Goal: Transaction & Acquisition: Purchase product/service

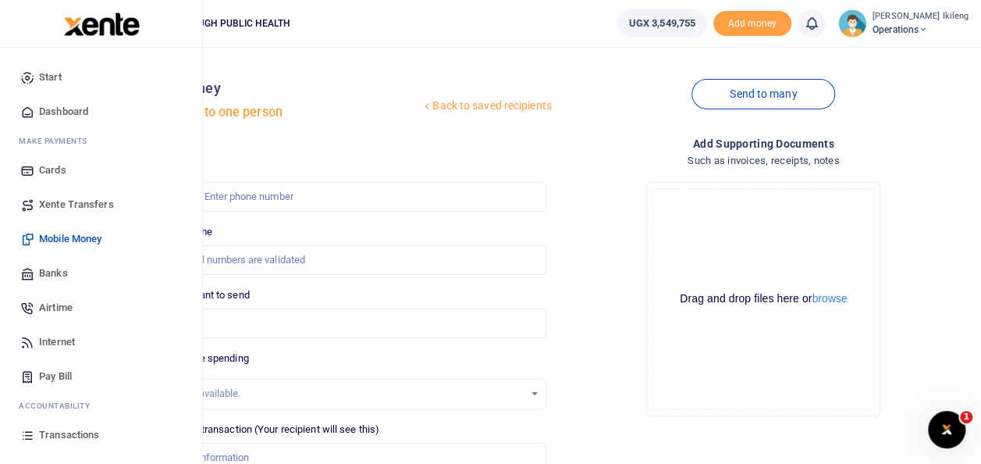
click at [81, 234] on span "Mobile Money" at bounding box center [70, 239] width 62 height 16
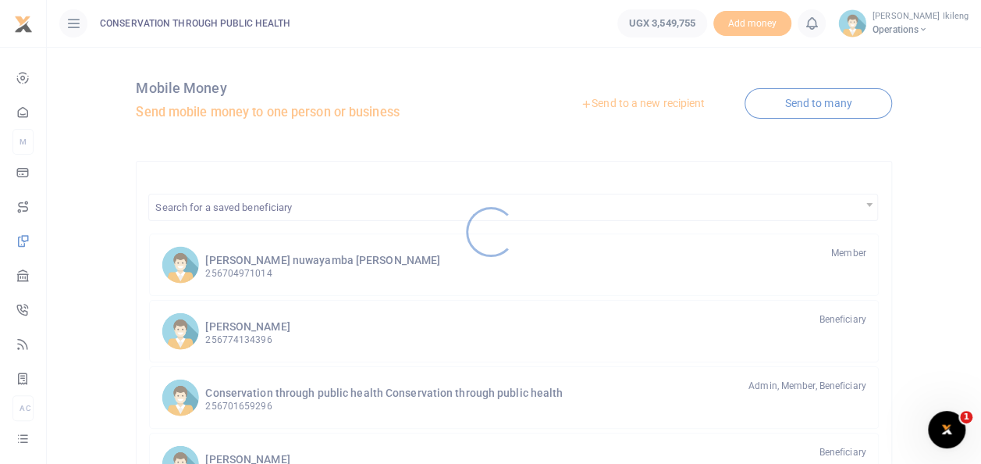
click at [23, 110] on div at bounding box center [490, 232] width 981 height 464
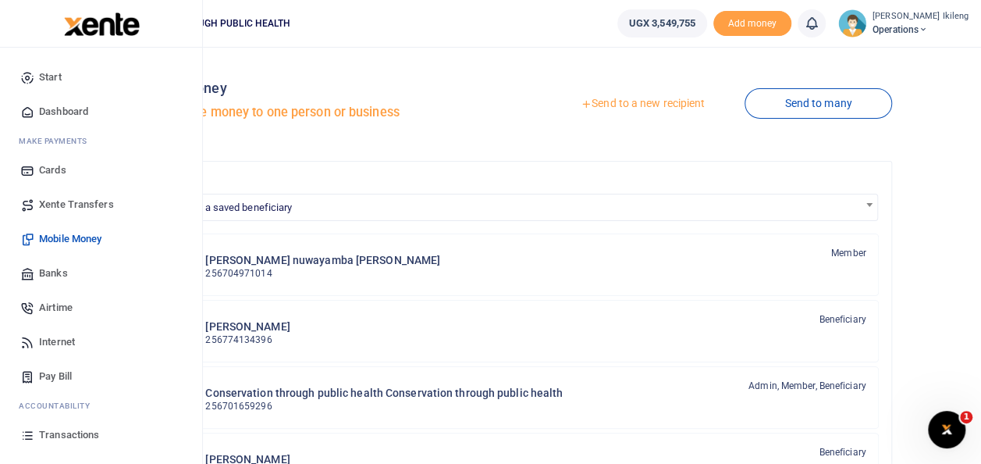
click at [56, 113] on span "Dashboard" at bounding box center [63, 112] width 49 height 16
click at [75, 105] on span "Dashboard" at bounding box center [63, 112] width 49 height 16
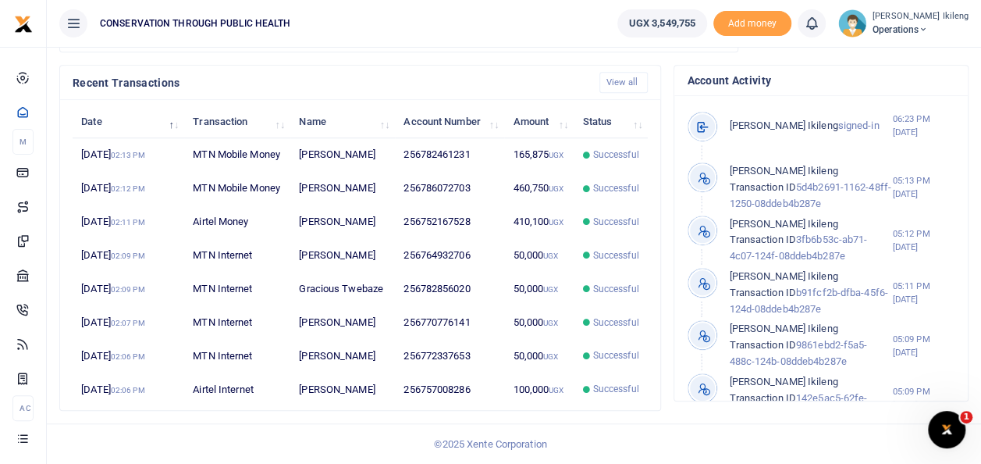
scroll to position [623, 0]
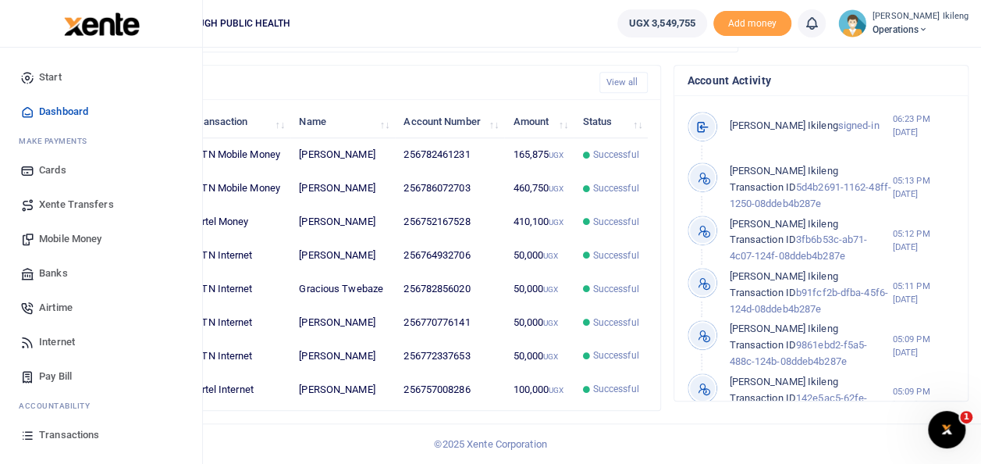
click at [30, 448] on link "Transactions" at bounding box center [100, 435] width 177 height 34
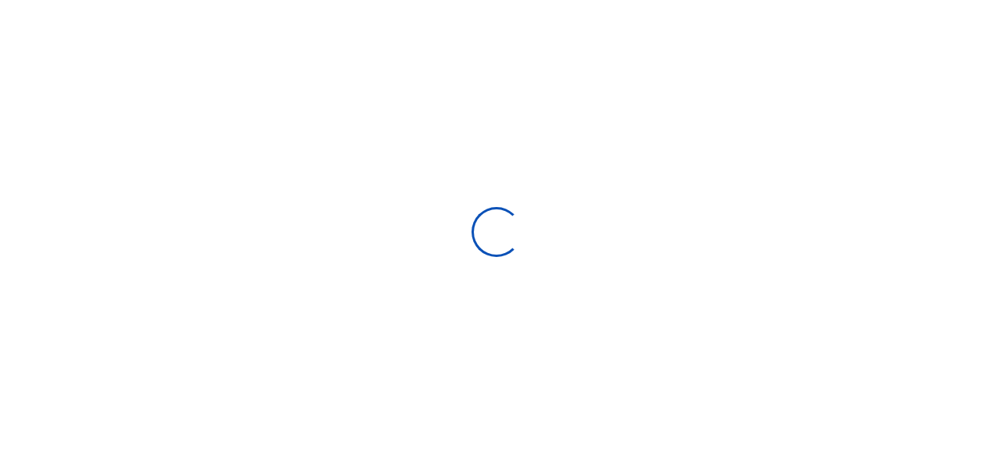
select select
type input "[DATE] - [DATE]"
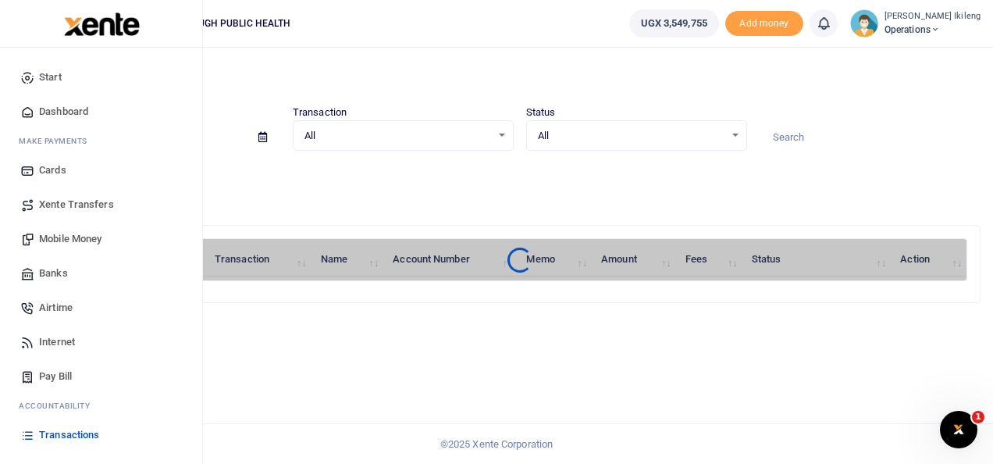
click at [70, 197] on span "Xente Transfers" at bounding box center [76, 205] width 75 height 16
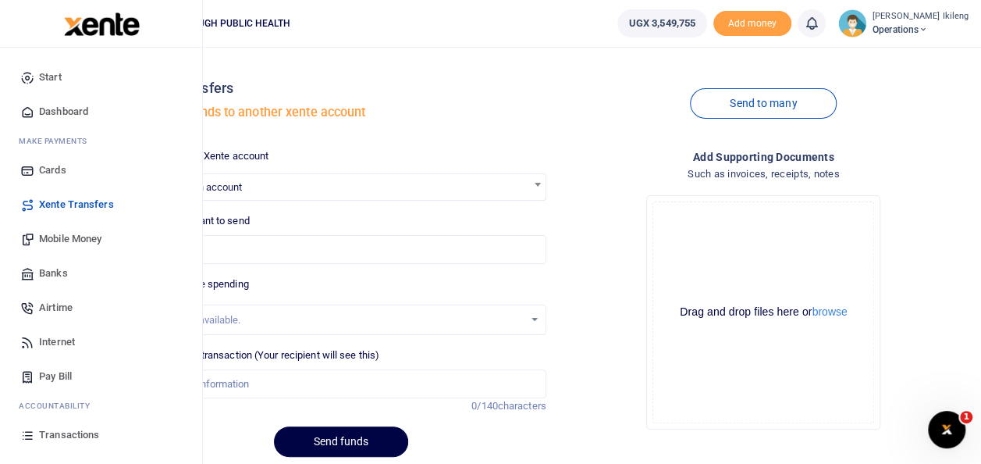
click at [67, 239] on span "Mobile Money" at bounding box center [70, 239] width 62 height 16
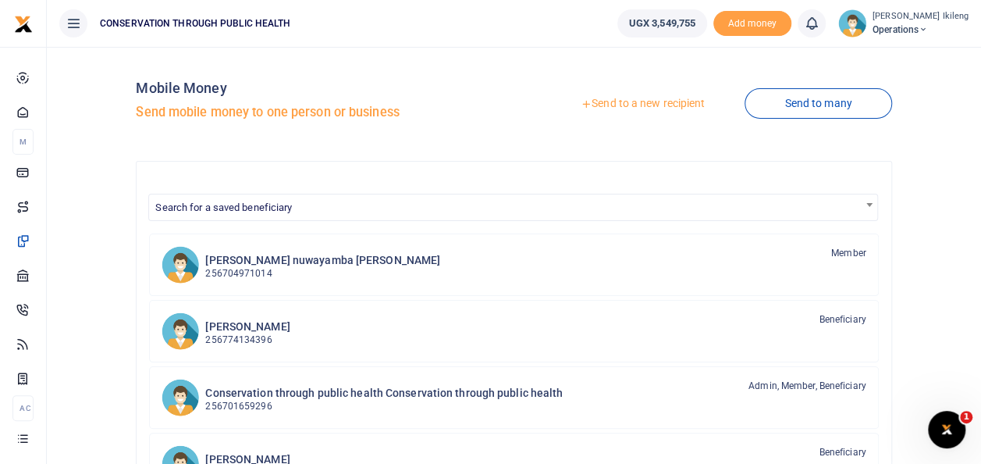
click at [669, 101] on link "Send to a new recipient" at bounding box center [643, 104] width 204 height 28
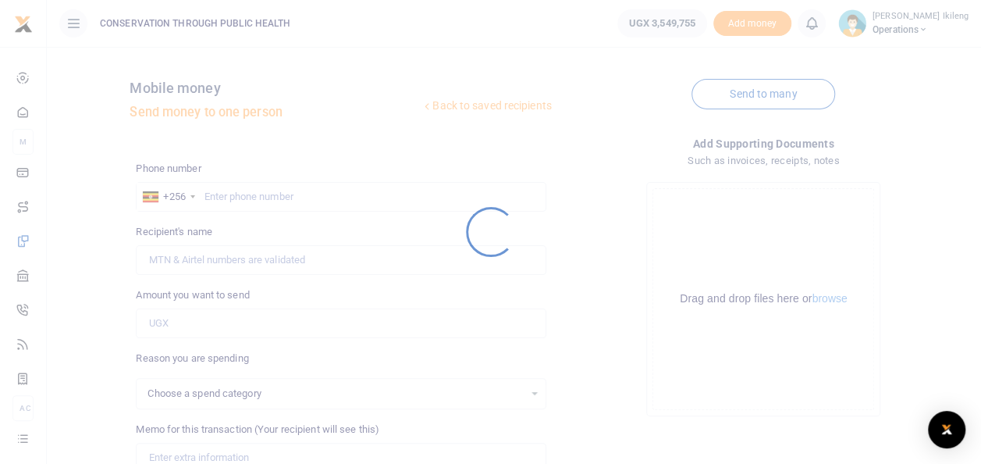
select select
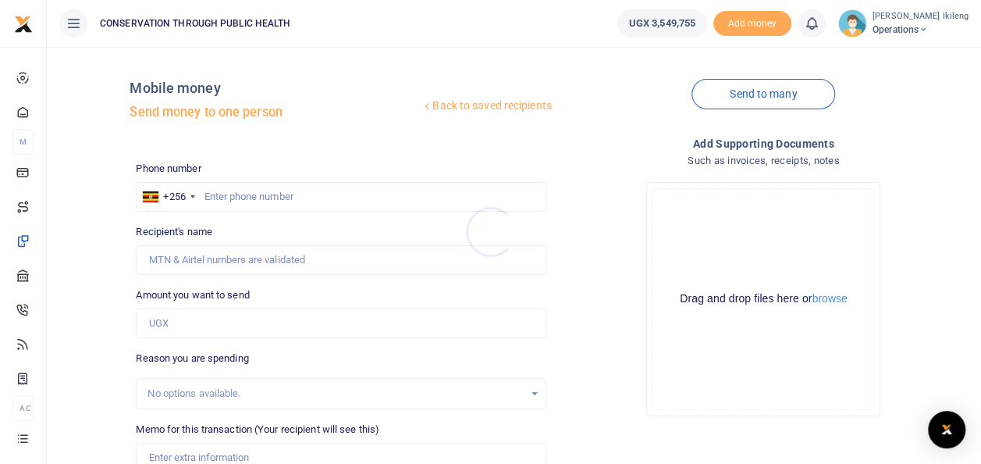
click at [263, 197] on div at bounding box center [490, 232] width 981 height 464
click at [258, 190] on input "text" at bounding box center [341, 197] width 410 height 30
type input "701659296"
click at [239, 318] on input "Amount you want to send" at bounding box center [341, 323] width 410 height 30
type input "Kaamu Bukenya"
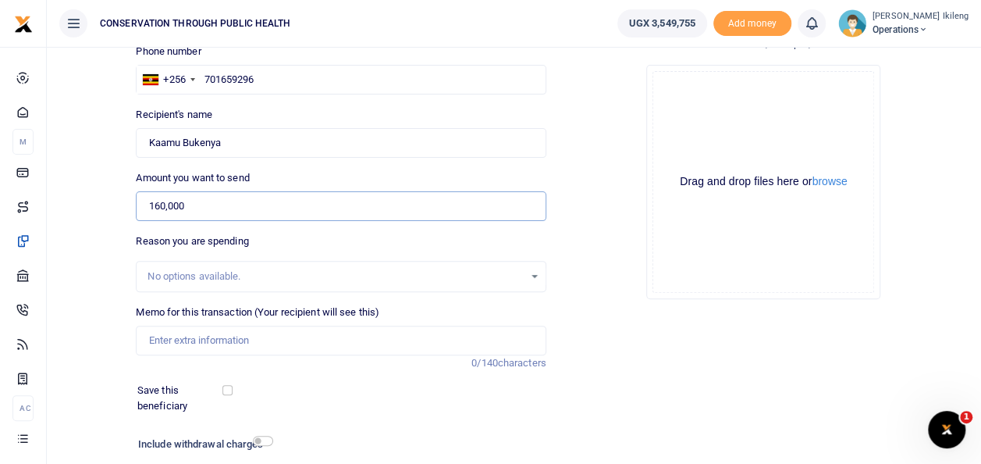
scroll to position [125, 0]
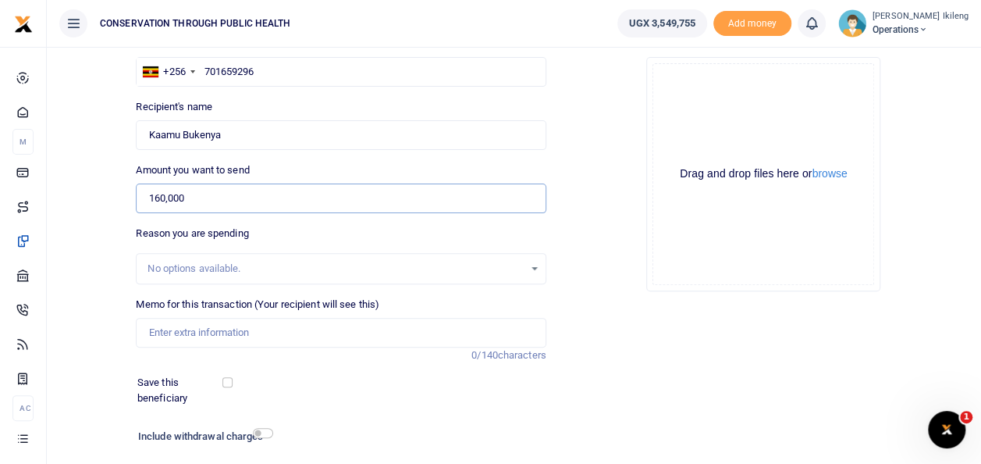
type input "160,000"
click at [294, 340] on input "Memo for this transaction (Your recipient will see this)" at bounding box center [341, 333] width 410 height 30
type input "airtime and data for September 2025"
click at [267, 430] on input "checkbox" at bounding box center [263, 433] width 20 height 10
checkbox input "true"
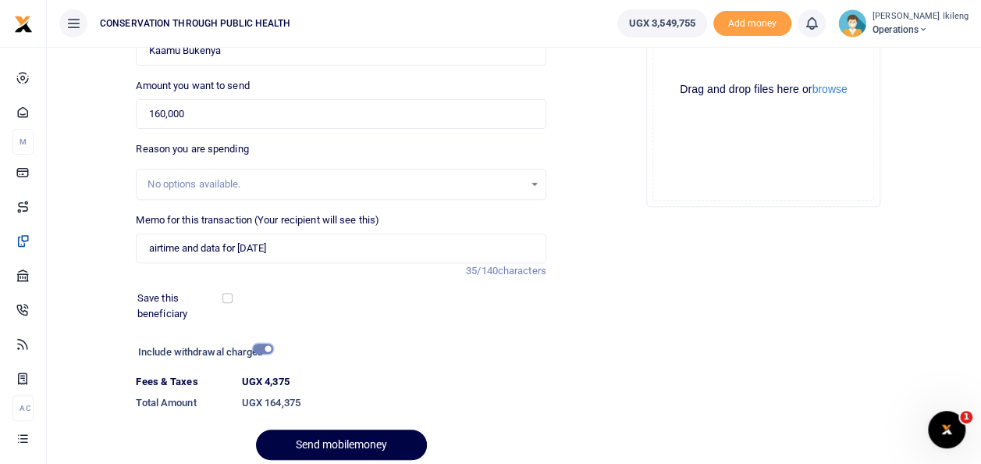
scroll to position [219, 0]
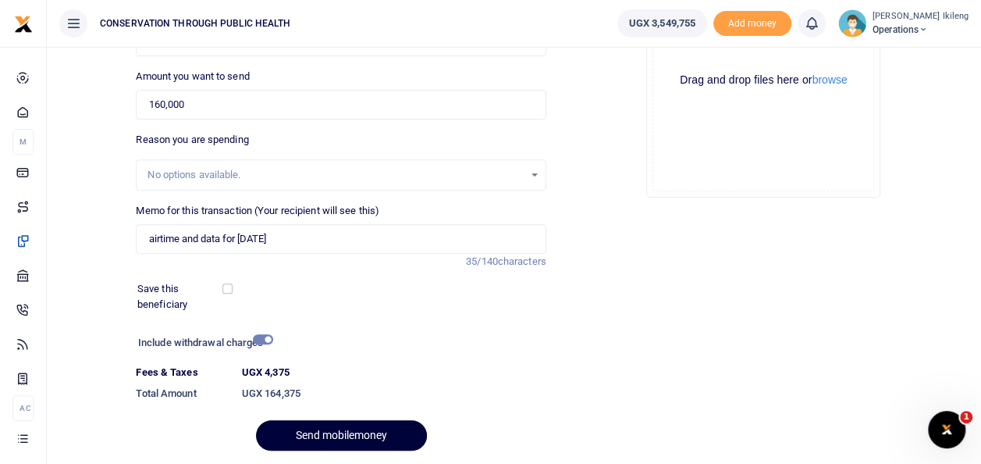
click at [350, 428] on button "Send mobilemoney" at bounding box center [341, 435] width 171 height 30
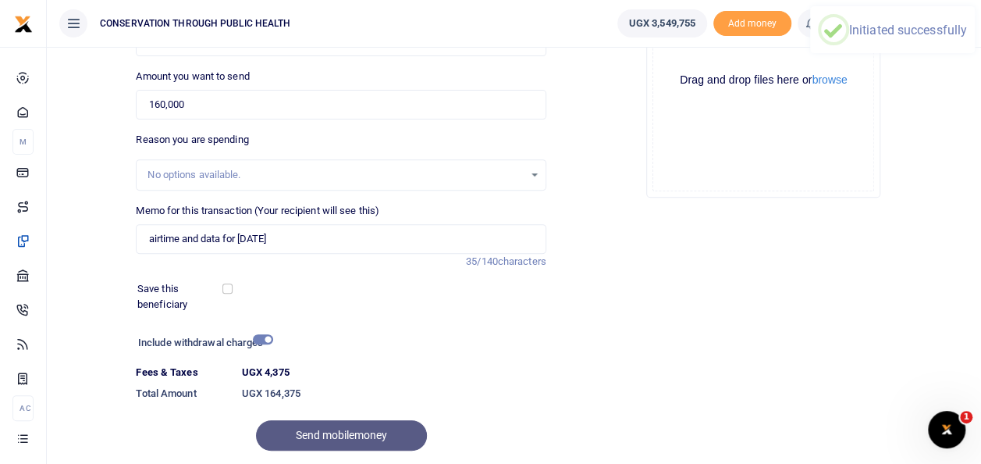
scroll to position [0, 0]
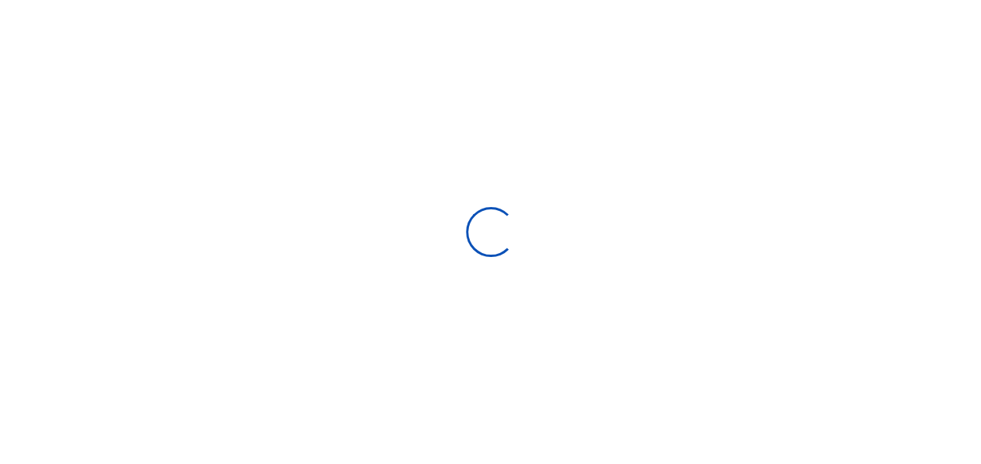
select select
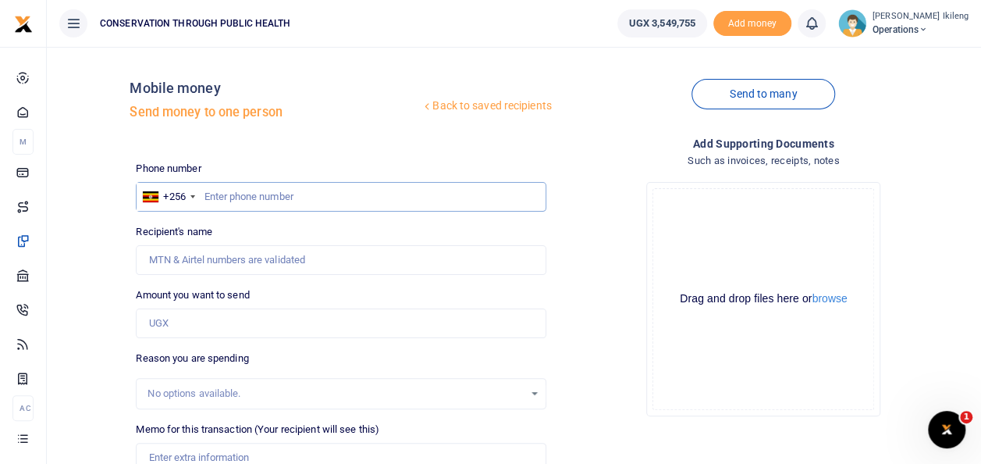
click at [292, 189] on input "text" at bounding box center [341, 197] width 410 height 30
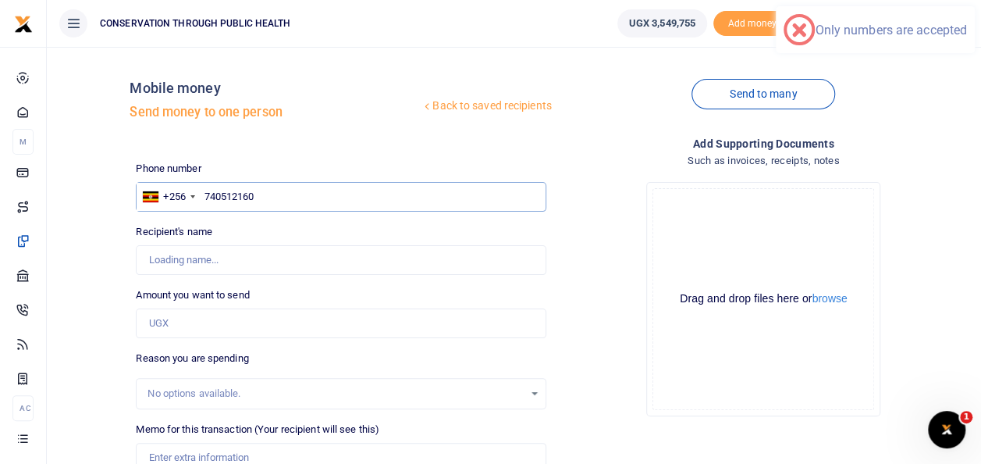
type input "0740512160"
type input "Fred Ogwal"
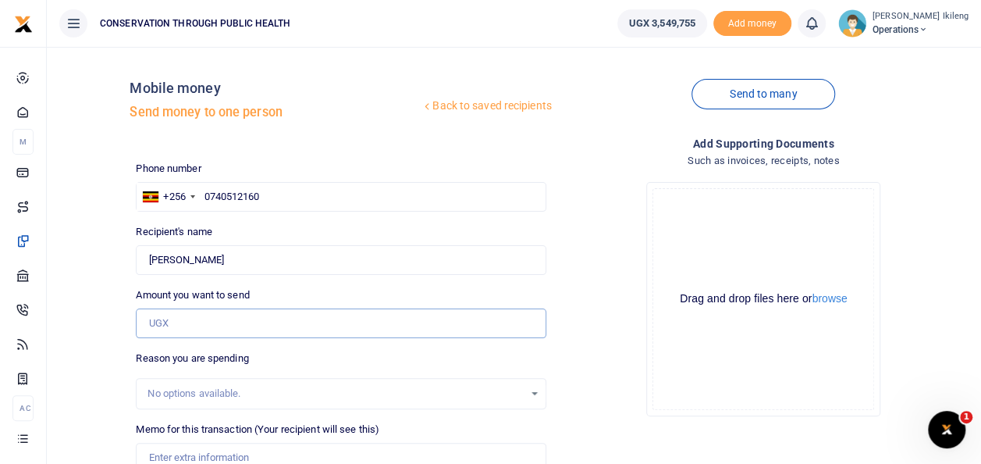
click at [226, 310] on input "Amount you want to send" at bounding box center [341, 323] width 410 height 30
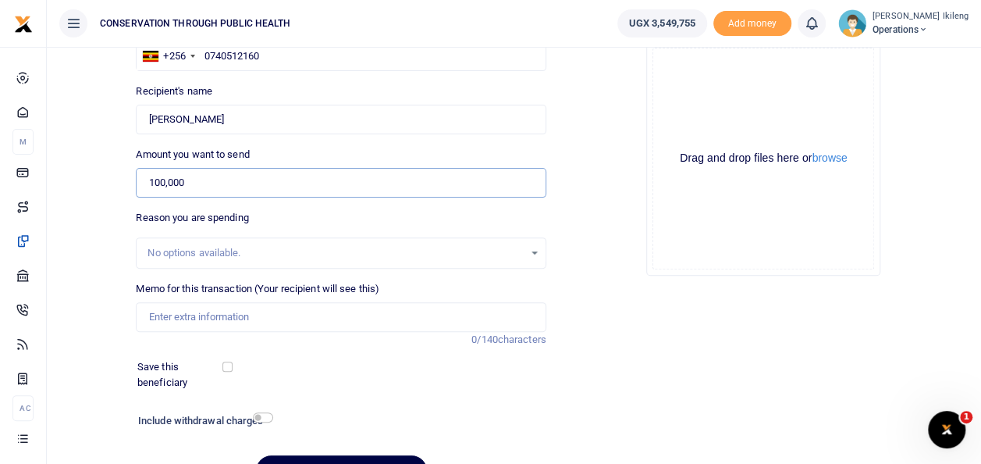
scroll to position [147, 0]
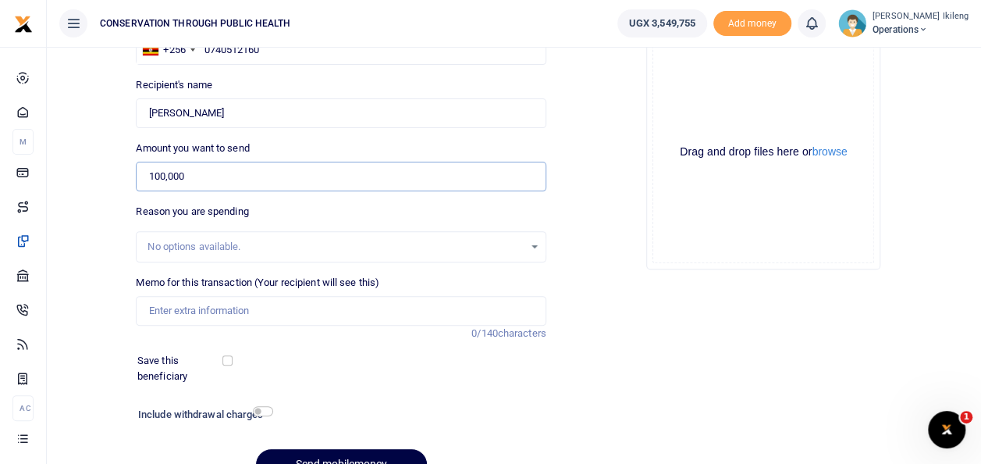
type input "100,000"
click at [212, 297] on input "Memo for this transaction (Your recipient will see this)" at bounding box center [341, 311] width 410 height 30
type input "d"
type input "internet for September 25"
click at [262, 414] on input "checkbox" at bounding box center [263, 411] width 20 height 10
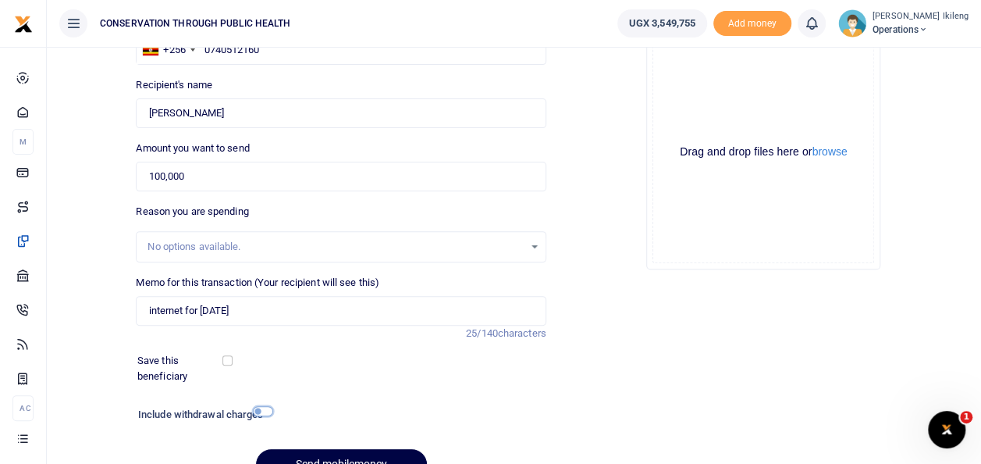
checkbox input "true"
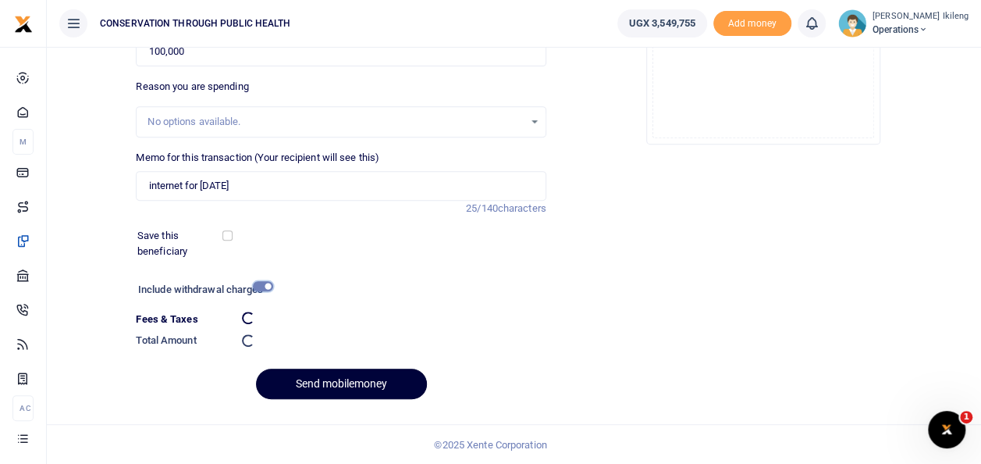
scroll to position [269, 0]
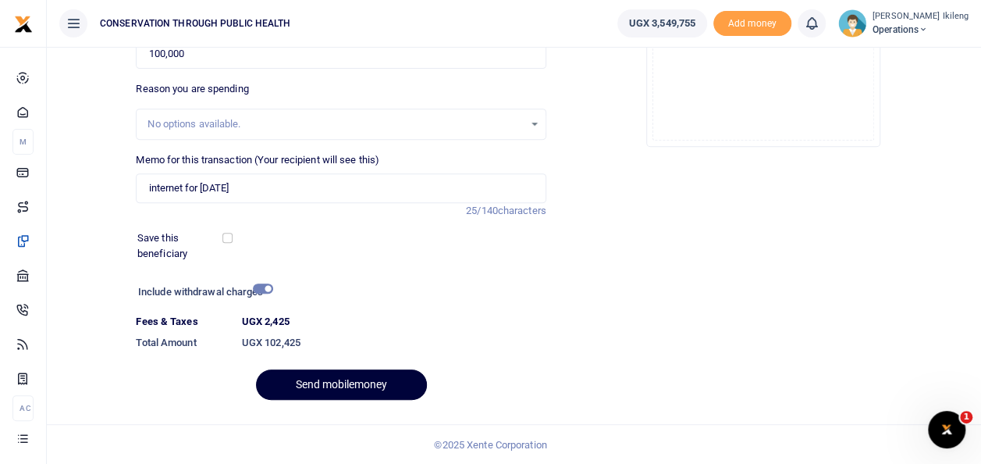
click at [318, 386] on button "Send mobilemoney" at bounding box center [341, 384] width 171 height 30
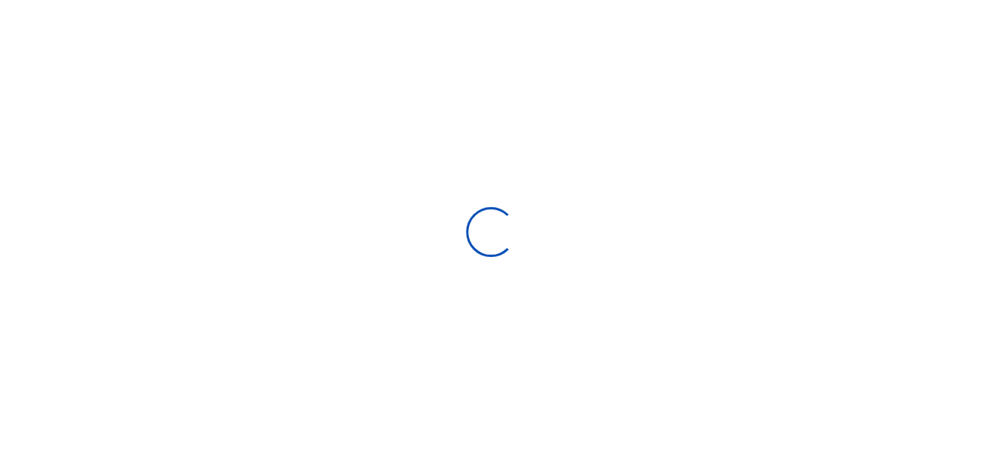
select select "Loading bundles"
select select
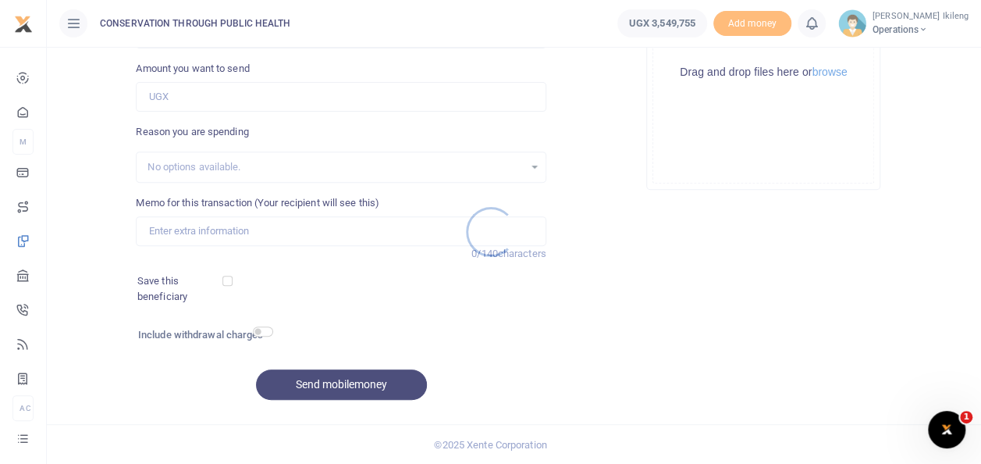
scroll to position [0, 0]
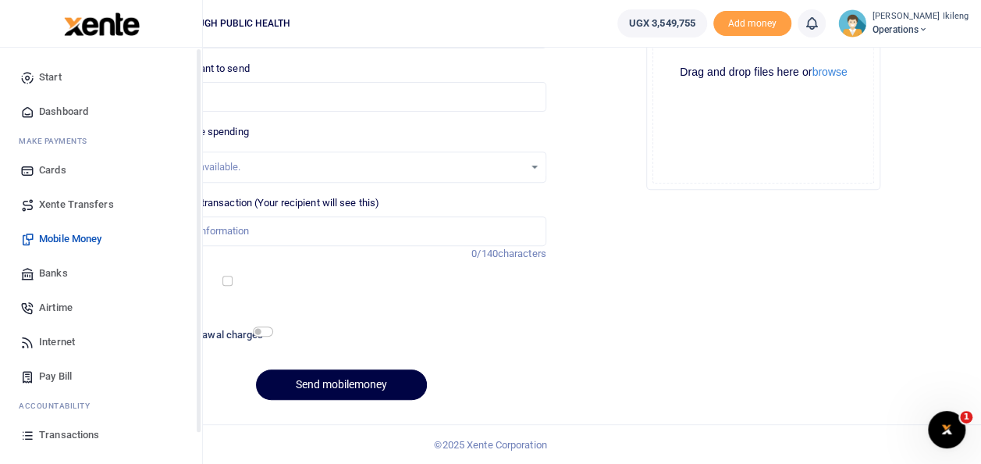
click at [21, 108] on icon at bounding box center [27, 112] width 14 height 14
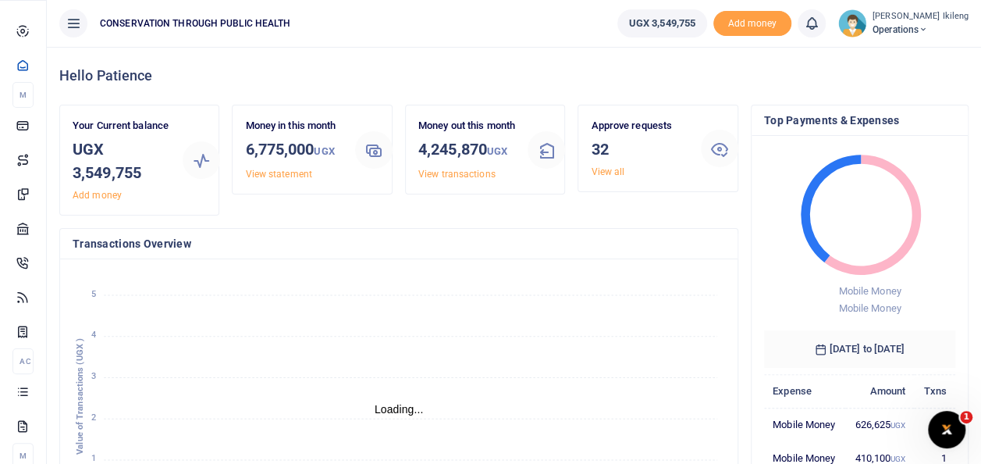
scroll to position [12, 12]
click at [444, 48] on div "Hello Patience" at bounding box center [513, 76] width 909 height 58
